Goal: Check status

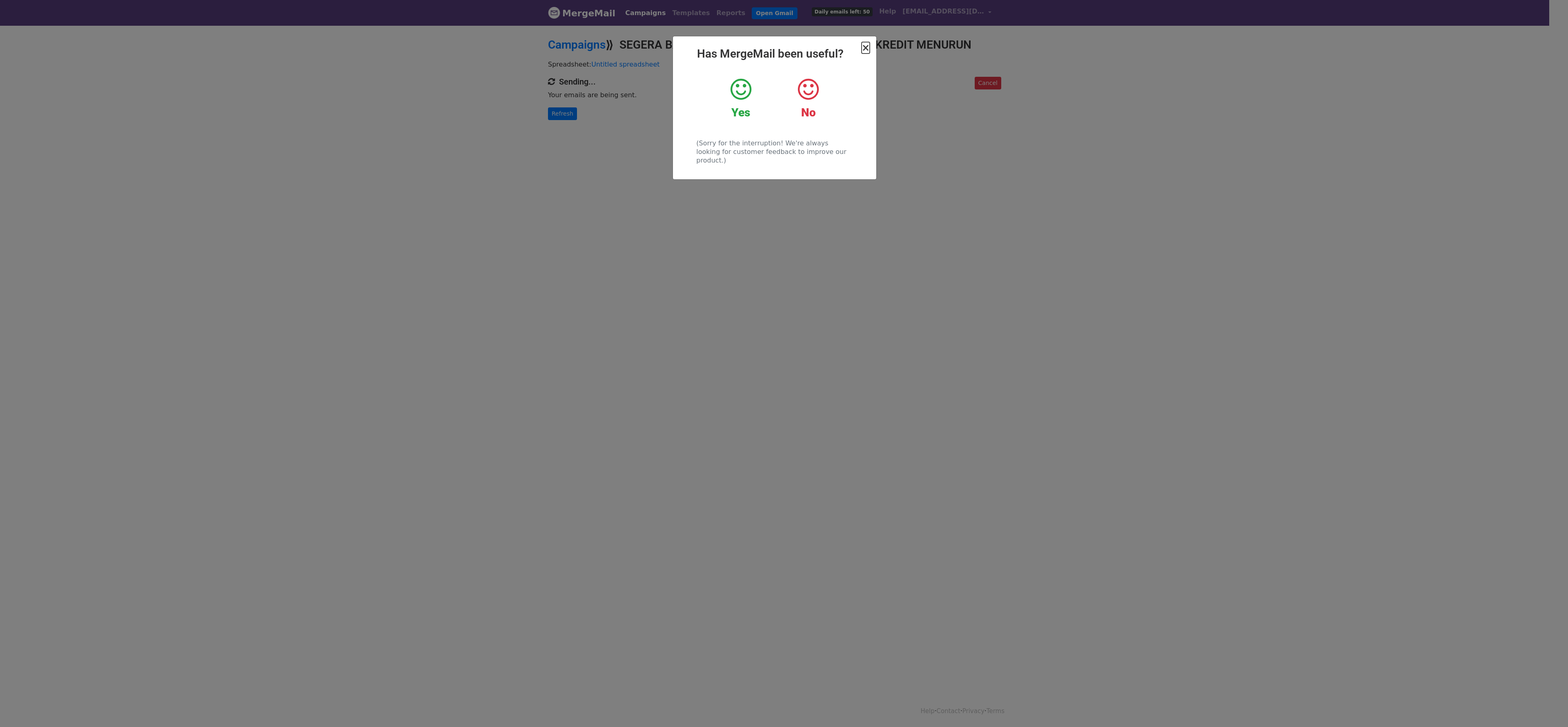
click at [865, 53] on span "×" at bounding box center [865, 47] width 8 height 12
click at [865, 53] on div "Campaigns ⟫ SEGERA BAYAR TAGIHAN ANDA SEBELUM SKOR KREDIT MENURUN" at bounding box center [774, 47] width 466 height 18
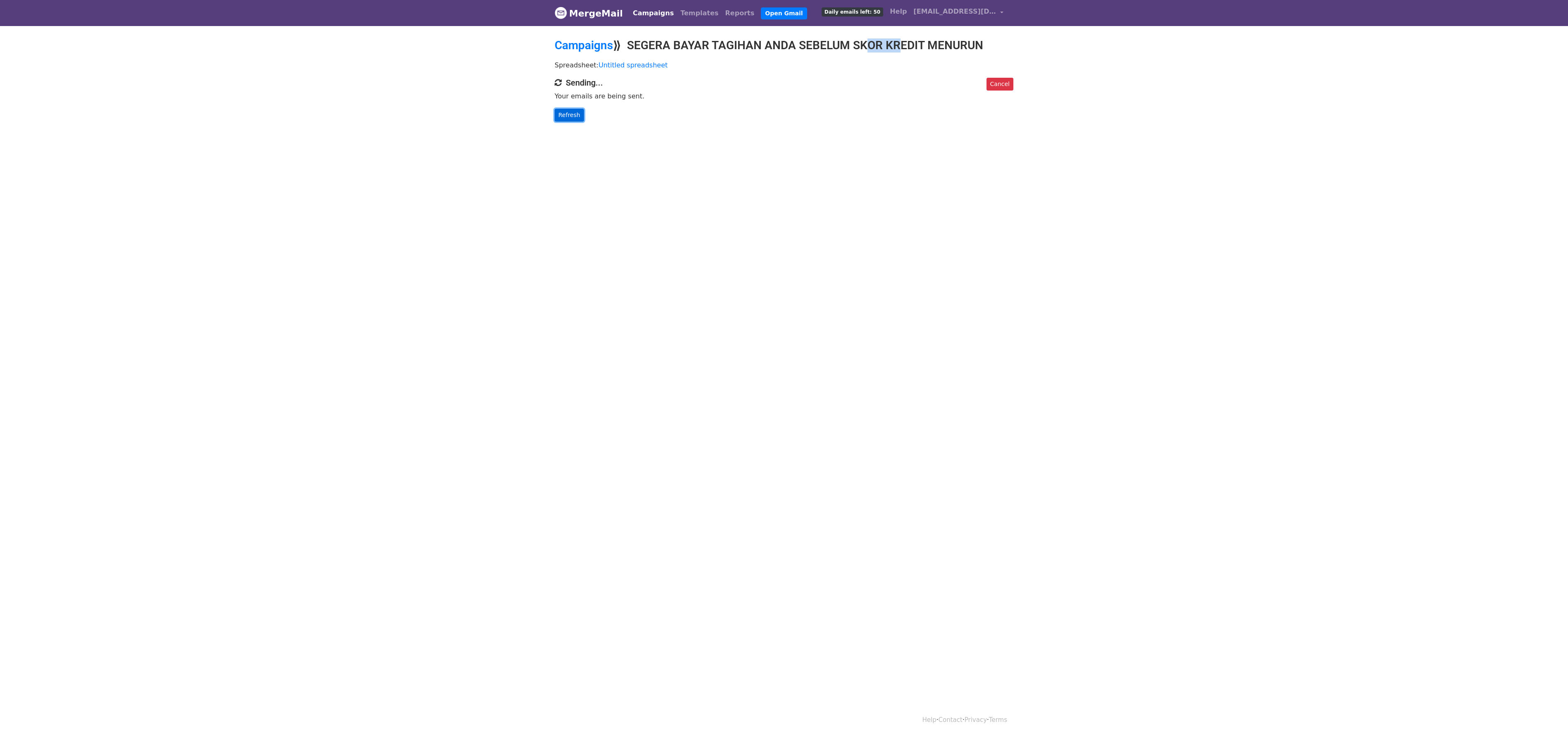
click at [573, 117] on link "Refresh" at bounding box center [569, 115] width 30 height 13
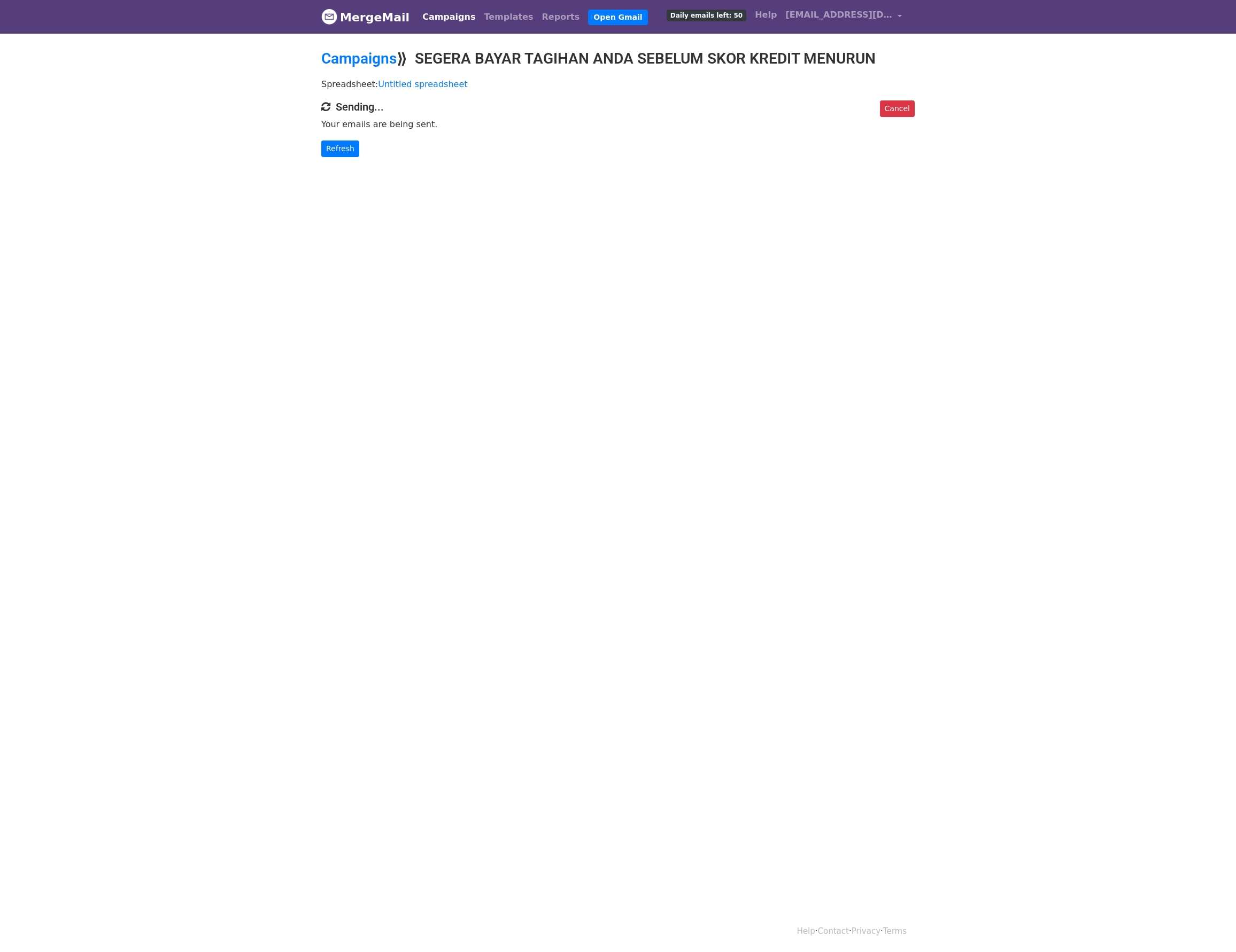
drag, startPoint x: 1020, startPoint y: 402, endPoint x: 719, endPoint y: 348, distance: 305.8
click at [719, 348] on html "MergeMail Campaigns Templates Reports Open Gmail Daily emails left: 50 Help pay…" at bounding box center [618, 476] width 1236 height 952
click at [341, 146] on link "Refresh" at bounding box center [340, 148] width 38 height 17
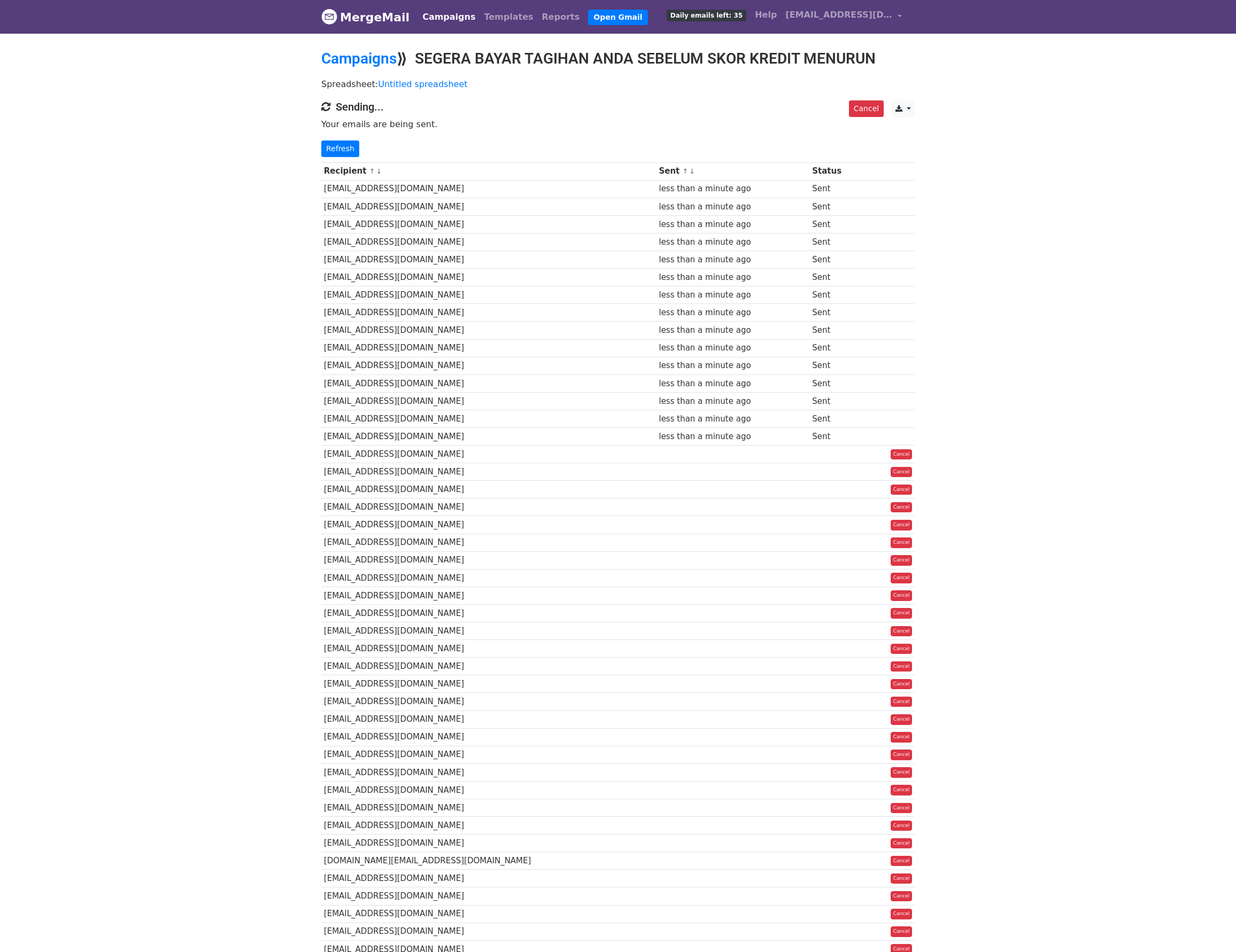
drag, startPoint x: 1212, startPoint y: 108, endPoint x: 1230, endPoint y: 106, distance: 18.1
click at [1212, 108] on body "MergeMail Campaigns Templates Reports Open Gmail Daily emails left: 35 Help pay…" at bounding box center [618, 558] width 1236 height 1115
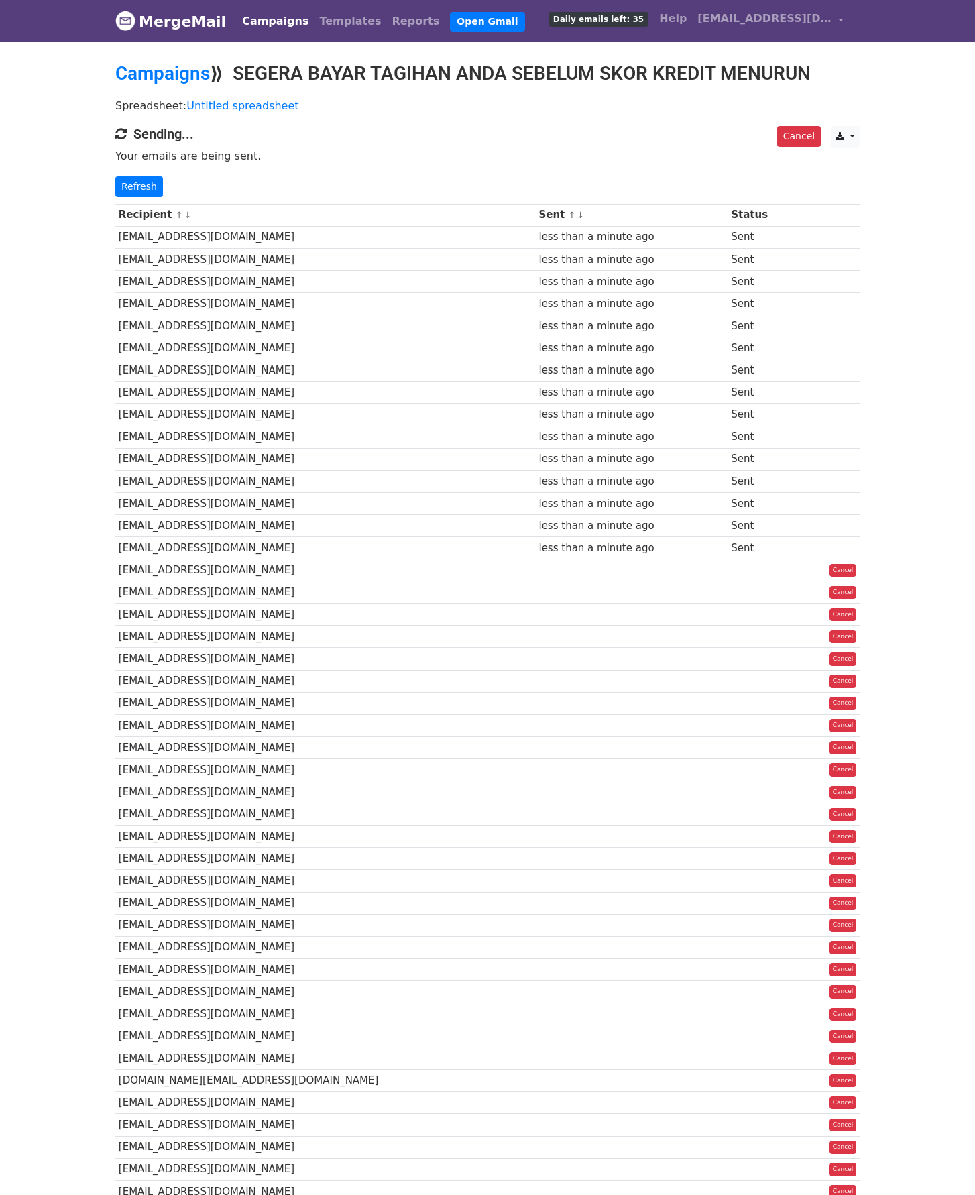
click at [138, 217] on th "Recipient ↑ ↓" at bounding box center [325, 215] width 421 height 22
click at [142, 198] on div "Recipient ↑ ↓ Sent ↑ ↓ Status Yusupardabili26@gmail.com less than a minute ago …" at bounding box center [487, 772] width 765 height 1150
click at [145, 184] on link "Refresh" at bounding box center [139, 186] width 48 height 21
